Goal: Task Accomplishment & Management: Manage account settings

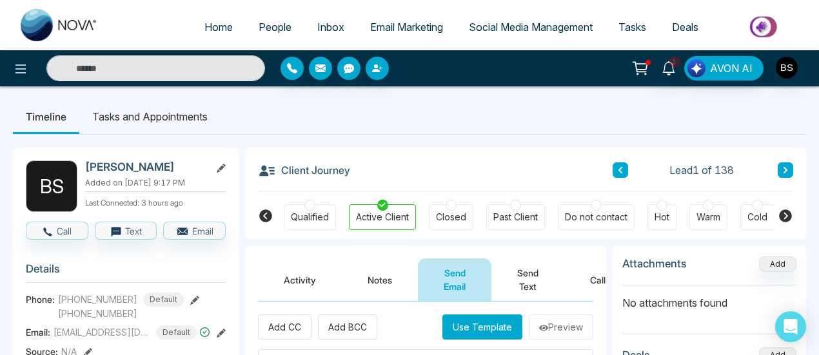
click at [373, 20] on link "Email Marketing" at bounding box center [406, 27] width 99 height 25
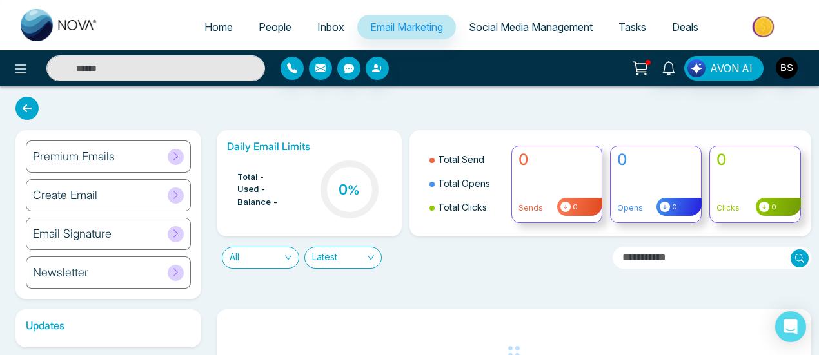
click at [264, 24] on span "People" at bounding box center [275, 27] width 33 height 13
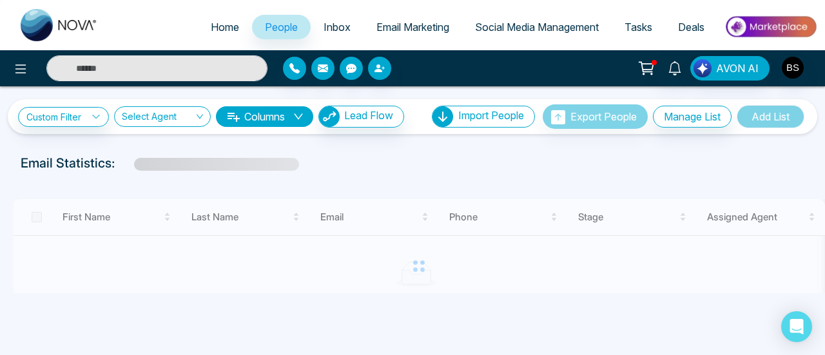
click at [420, 25] on span "Email Marketing" at bounding box center [413, 27] width 73 height 13
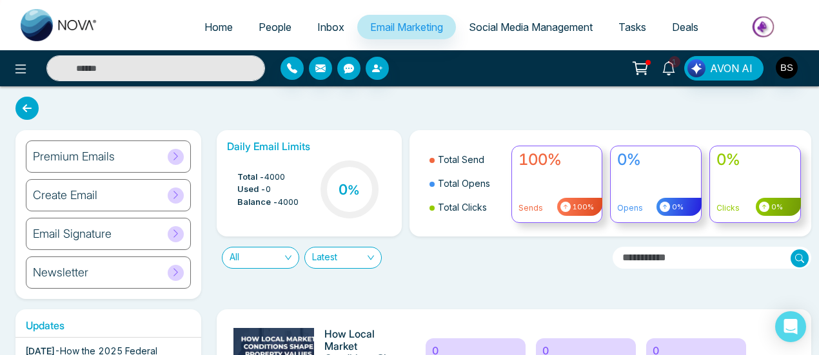
click at [669, 61] on icon at bounding box center [669, 68] width 14 height 14
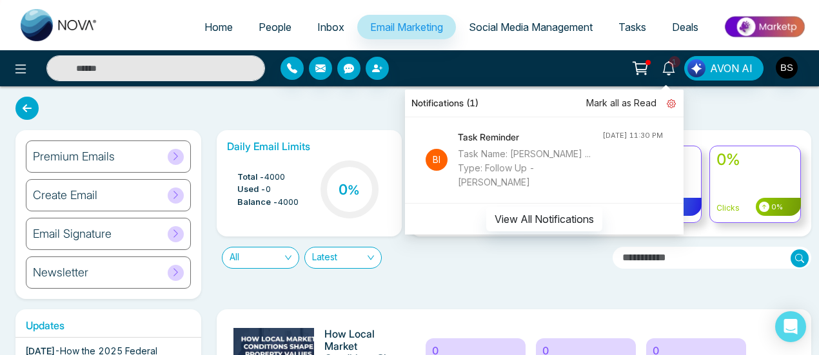
click at [675, 106] on icon at bounding box center [671, 103] width 9 height 9
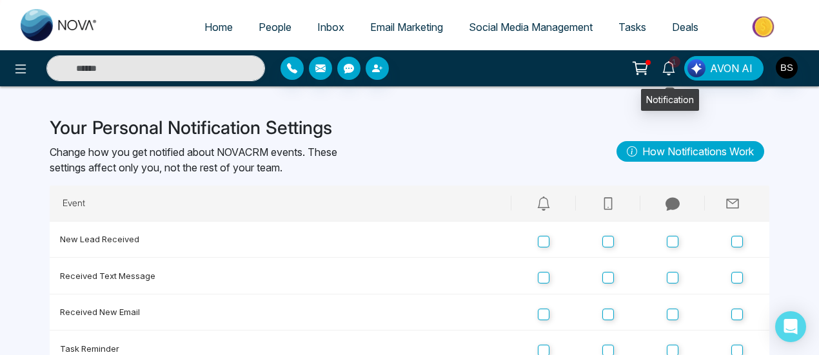
click at [672, 68] on icon at bounding box center [669, 68] width 14 height 14
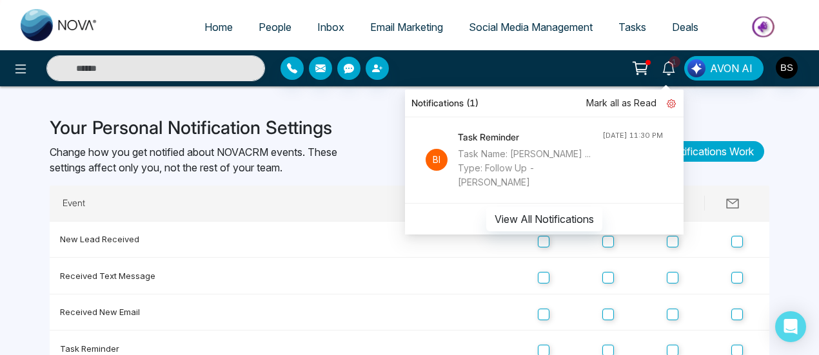
click at [676, 104] on icon at bounding box center [671, 103] width 9 height 9
click at [674, 106] on icon at bounding box center [671, 103] width 9 height 9
drag, startPoint x: 339, startPoint y: 175, endPoint x: 357, endPoint y: 173, distance: 17.5
click at [337, 175] on p "Change how you get notified about NOVACRM events. These settings affect only yo…" at bounding box center [194, 159] width 288 height 31
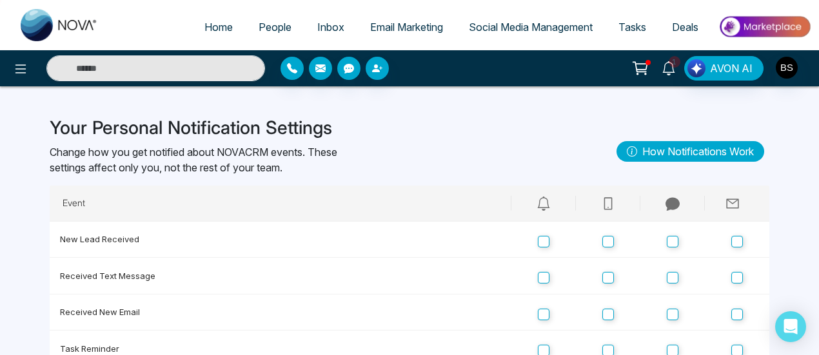
click at [660, 70] on link "1" at bounding box center [668, 67] width 31 height 23
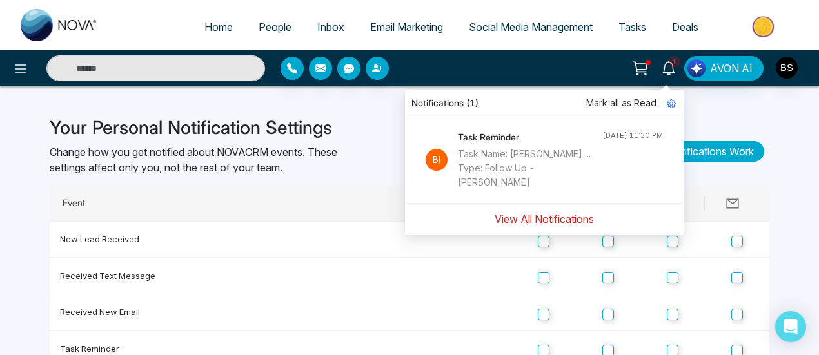
click at [568, 221] on button "View All Notifications" at bounding box center [544, 219] width 116 height 25
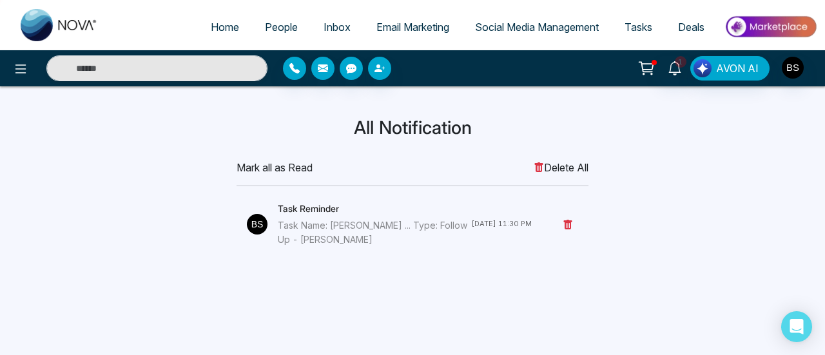
click at [566, 166] on span "Delete All" at bounding box center [561, 167] width 55 height 15
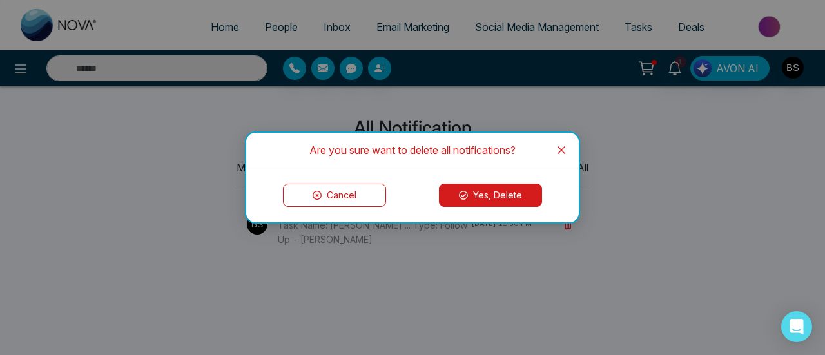
click at [495, 194] on button "Yes, Delete" at bounding box center [490, 195] width 103 height 23
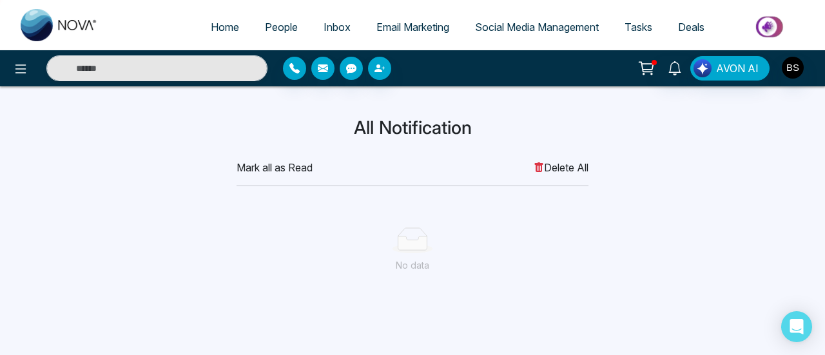
click at [279, 39] on link "People" at bounding box center [281, 27] width 59 height 25
